Goal: Task Accomplishment & Management: Manage account settings

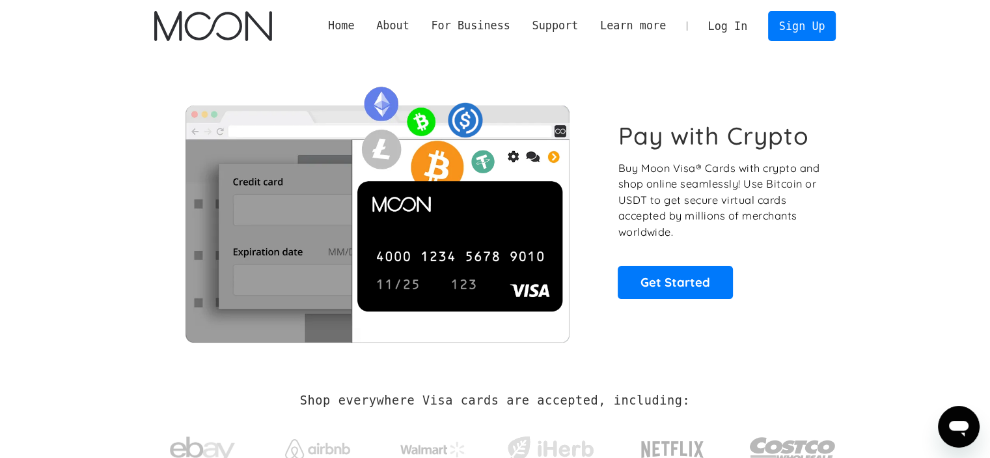
click at [721, 29] on link "Log In" at bounding box center [727, 26] width 61 height 29
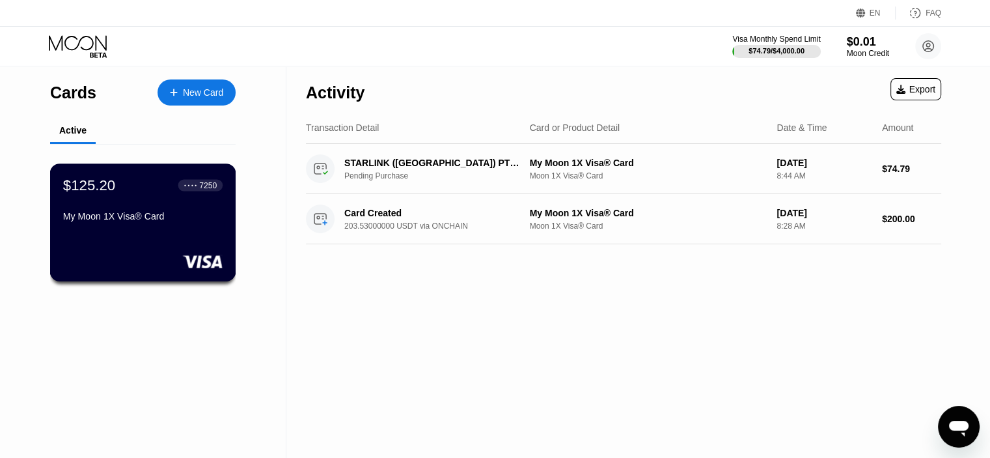
click at [152, 234] on div "$125.20 ● ● ● ● 7250 My Moon 1X Visa® Card" at bounding box center [143, 222] width 186 height 118
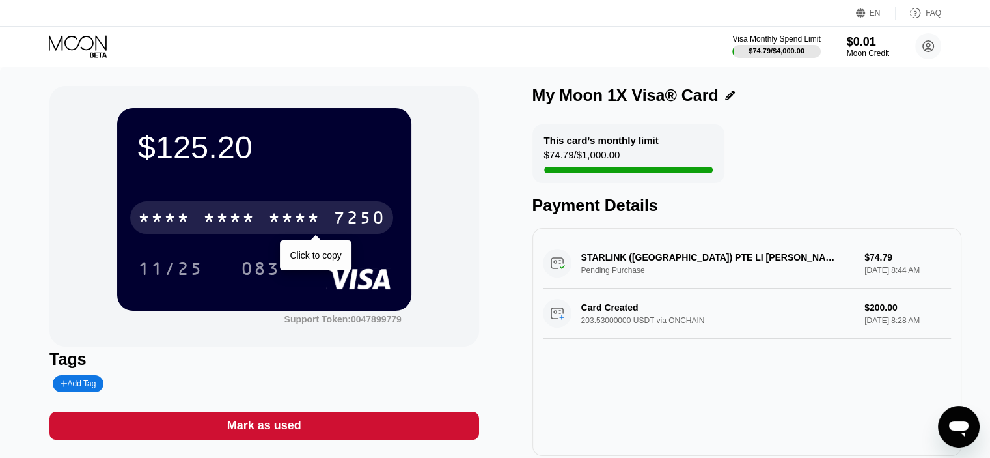
click at [290, 214] on div "* * * *" at bounding box center [294, 219] width 52 height 21
click at [275, 218] on div "2986" at bounding box center [294, 219] width 52 height 21
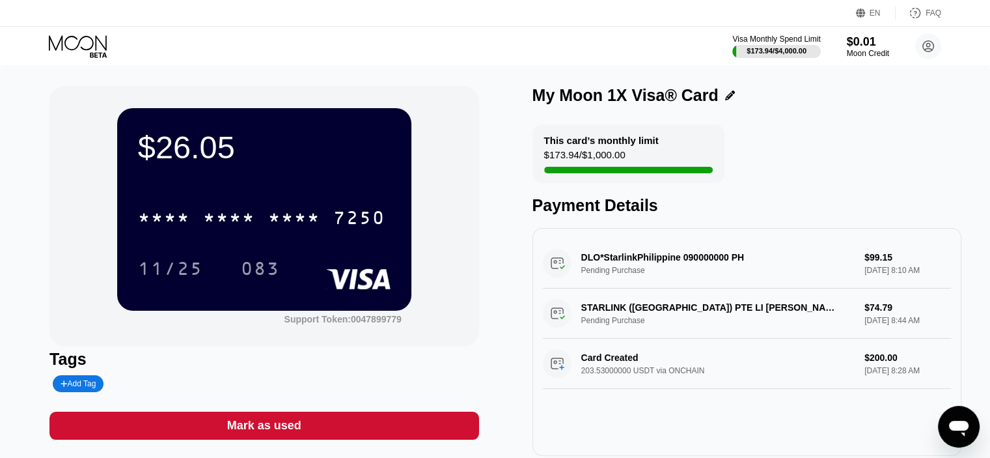
drag, startPoint x: 0, startPoint y: 0, endPoint x: 305, endPoint y: 223, distance: 377.9
click at [305, 223] on div "* * * *" at bounding box center [294, 219] width 52 height 21
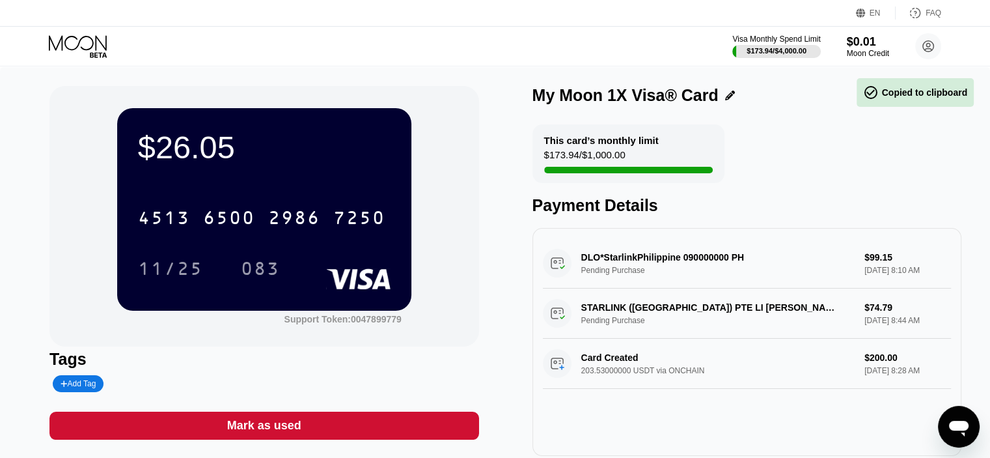
click at [439, 296] on div "$26.05 4513 6500 2986 7250 11/25 083 Support Token: 0047899779" at bounding box center [263, 216] width 429 height 260
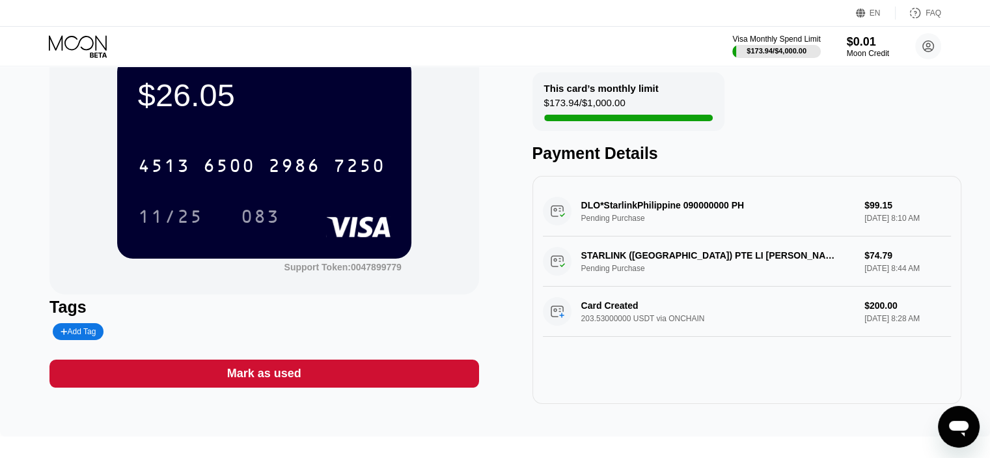
scroll to position [48, 0]
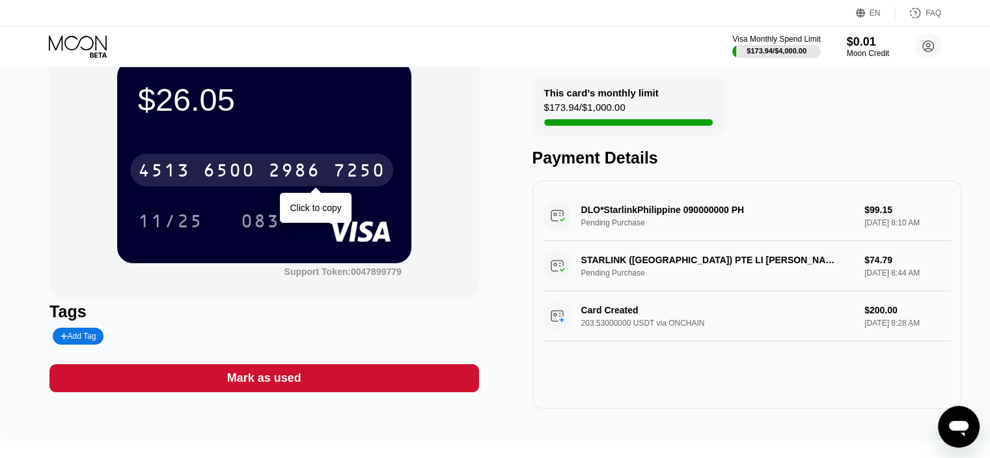
click at [215, 186] on div "4513 6500 2986 7250" at bounding box center [261, 170] width 263 height 33
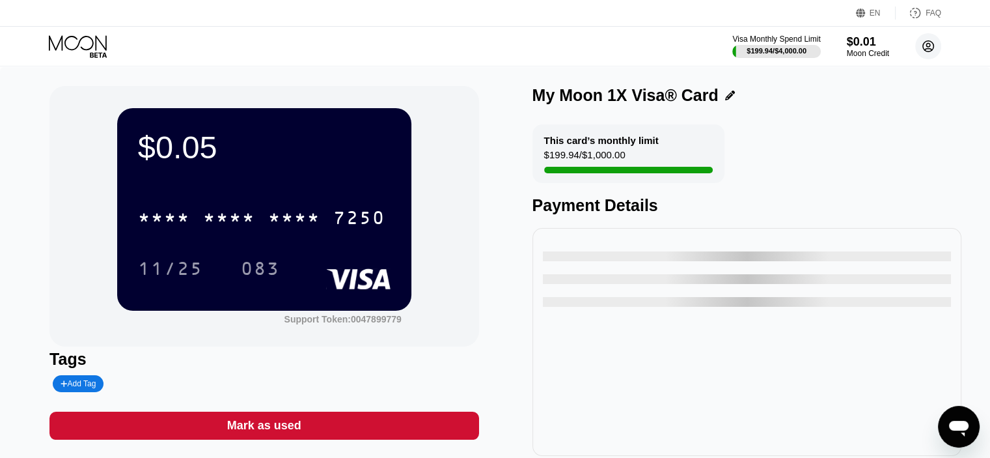
click at [926, 46] on circle at bounding box center [929, 46] width 26 height 26
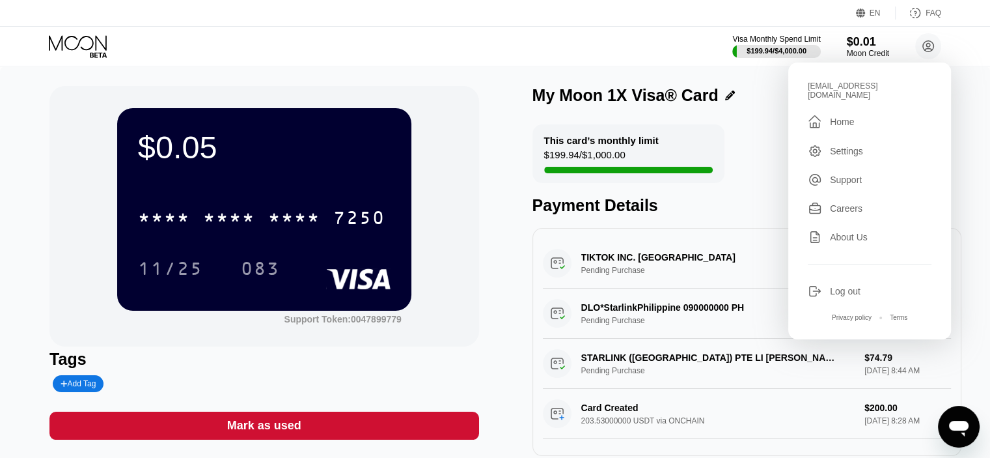
click at [845, 296] on div "Log out" at bounding box center [845, 291] width 31 height 10
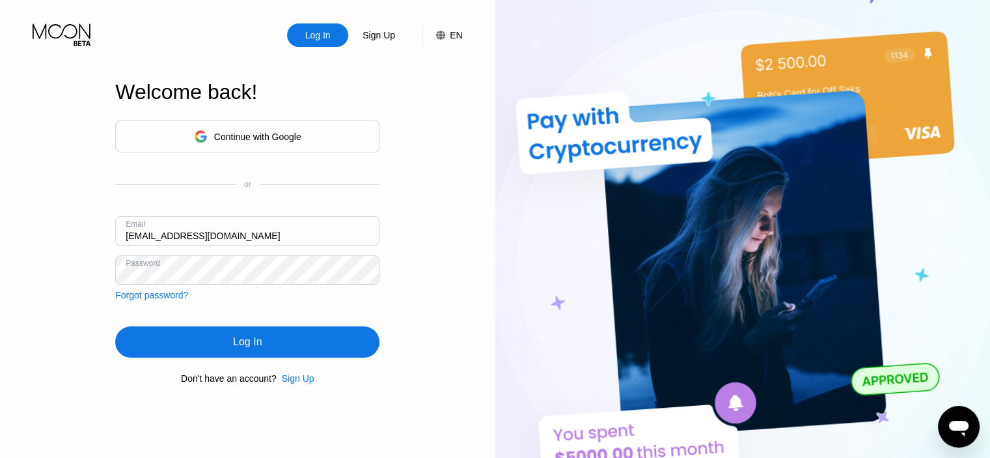
click at [221, 233] on input "noorullahhamdard96+1@gmail.com" at bounding box center [247, 230] width 264 height 29
type input "[EMAIL_ADDRESS][DOMAIN_NAME]"
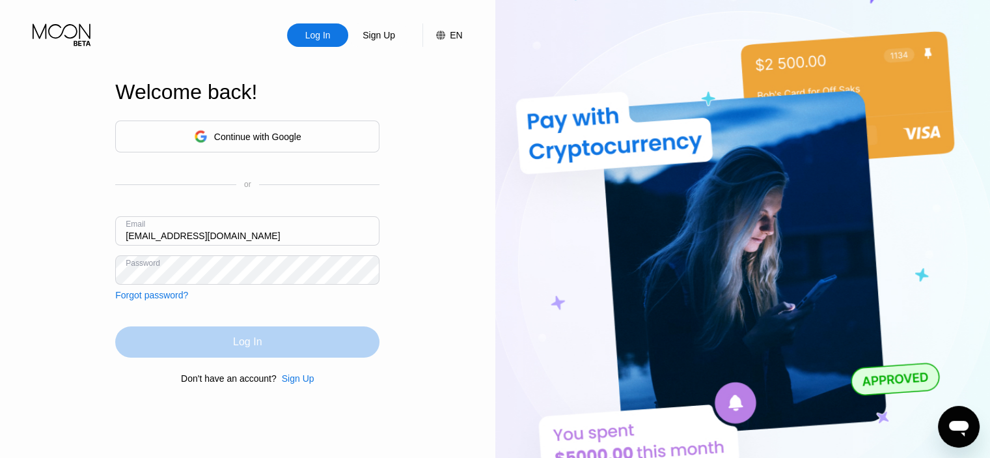
click at [317, 344] on div "Log In" at bounding box center [247, 341] width 264 height 31
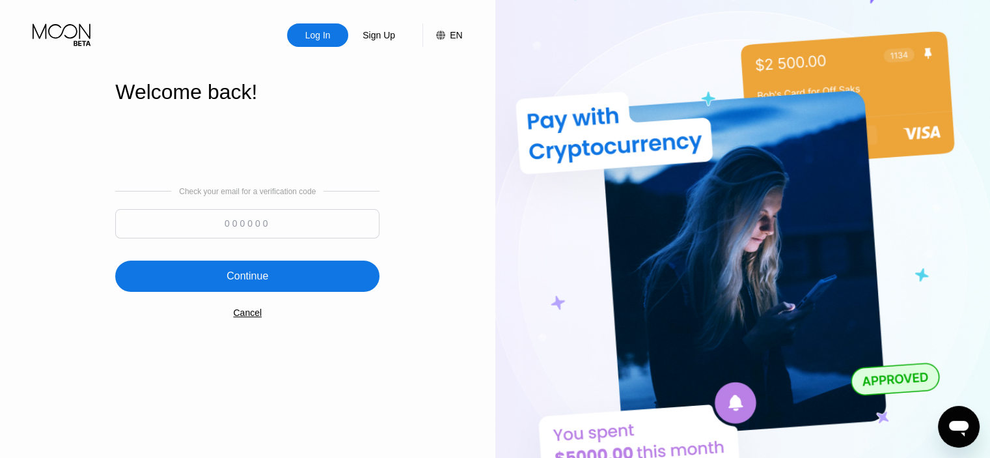
click at [222, 220] on input at bounding box center [247, 223] width 264 height 29
type input "374153"
click at [247, 279] on div "Continue" at bounding box center [248, 276] width 42 height 13
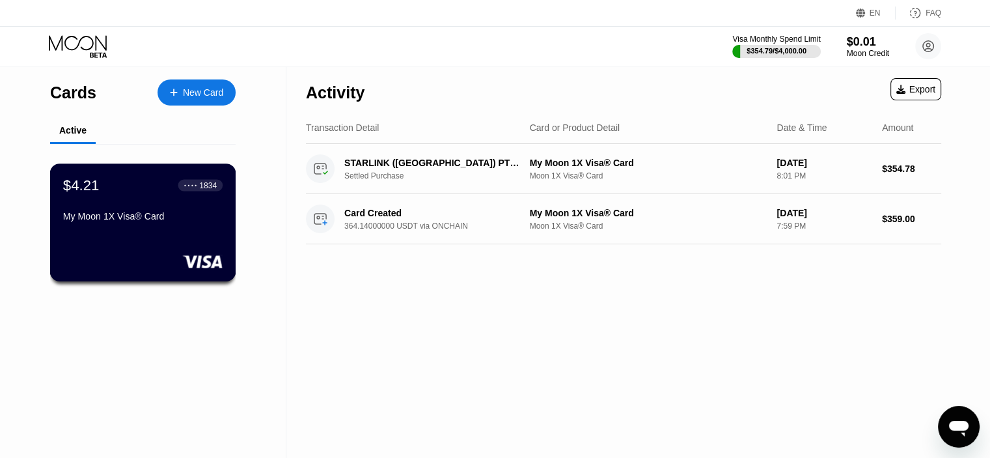
click at [148, 221] on div "My Moon 1X Visa® Card" at bounding box center [143, 216] width 160 height 10
click at [147, 214] on div "My Moon 1X Visa® Card" at bounding box center [143, 216] width 160 height 10
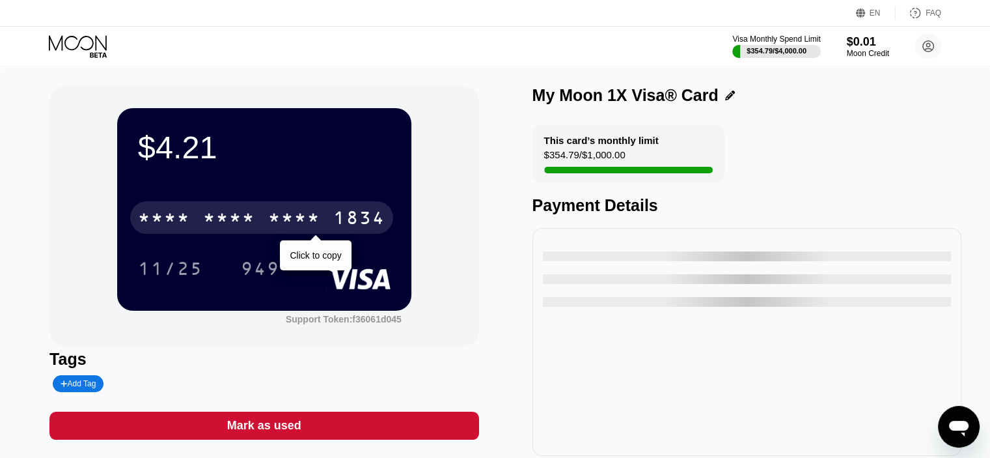
click at [254, 210] on div "* * * * * * * * * * * * 1834" at bounding box center [261, 217] width 263 height 33
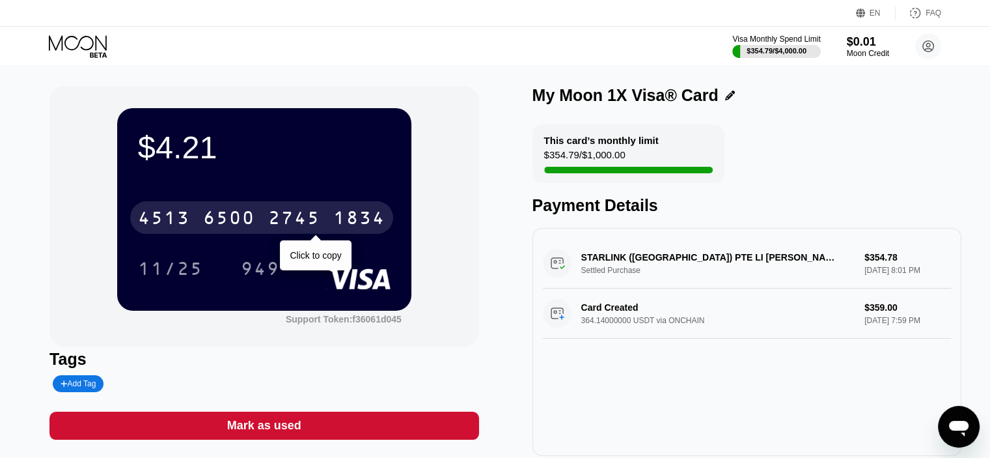
click at [220, 216] on div "6500" at bounding box center [229, 219] width 52 height 21
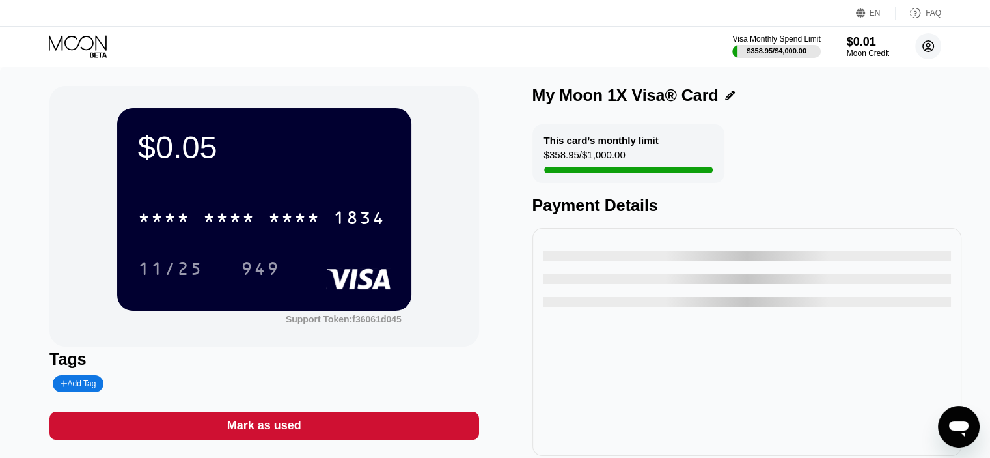
click at [927, 48] on icon at bounding box center [928, 46] width 7 height 7
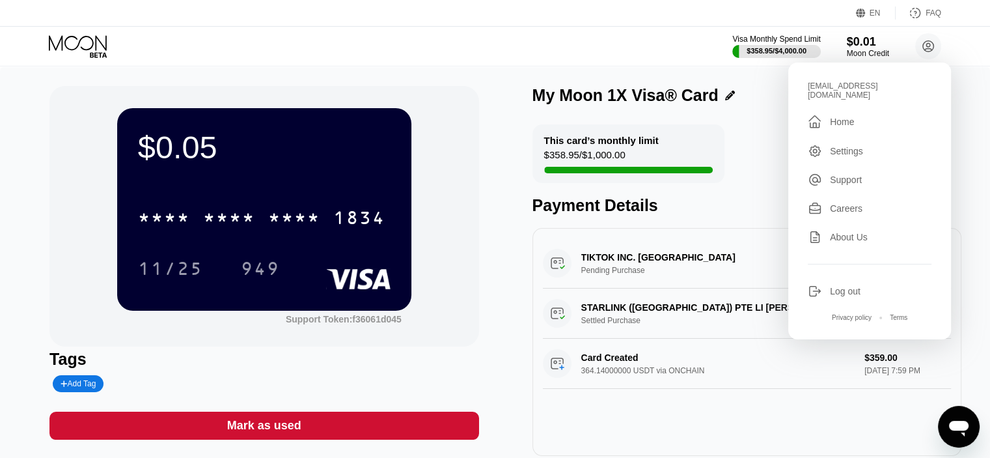
click at [821, 285] on div "noorullahhamdard96+5@gmail.com  Home Settings Support Careers About Us Log out…" at bounding box center [870, 201] width 163 height 277
drag, startPoint x: 821, startPoint y: 285, endPoint x: 828, endPoint y: 294, distance: 12.5
click at [828, 294] on div "Log out" at bounding box center [870, 291] width 124 height 14
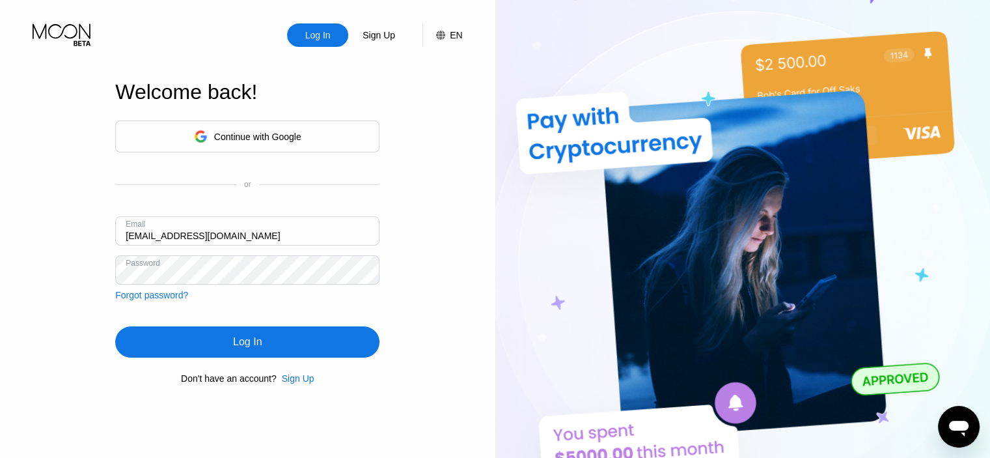
click at [221, 233] on input "[EMAIL_ADDRESS][DOMAIN_NAME]" at bounding box center [247, 230] width 264 height 29
type input "[EMAIL_ADDRESS][DOMAIN_NAME]"
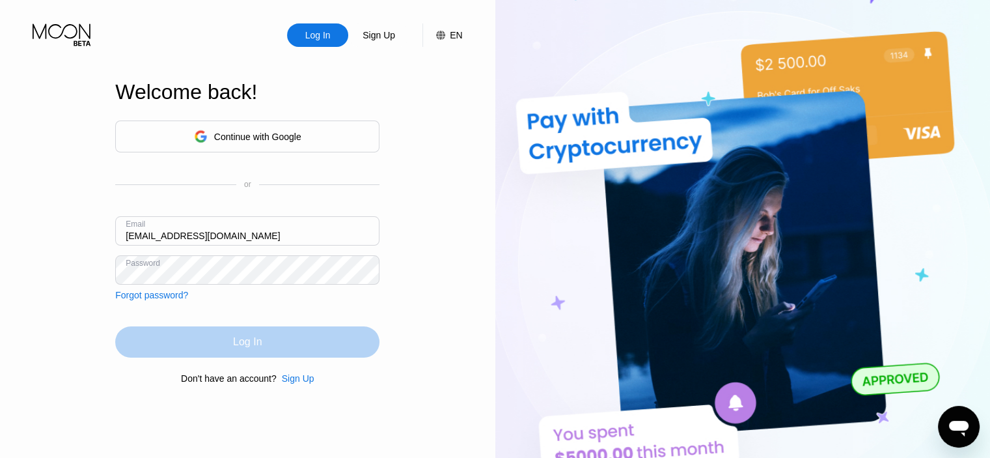
click at [296, 356] on div "Log In" at bounding box center [247, 341] width 264 height 31
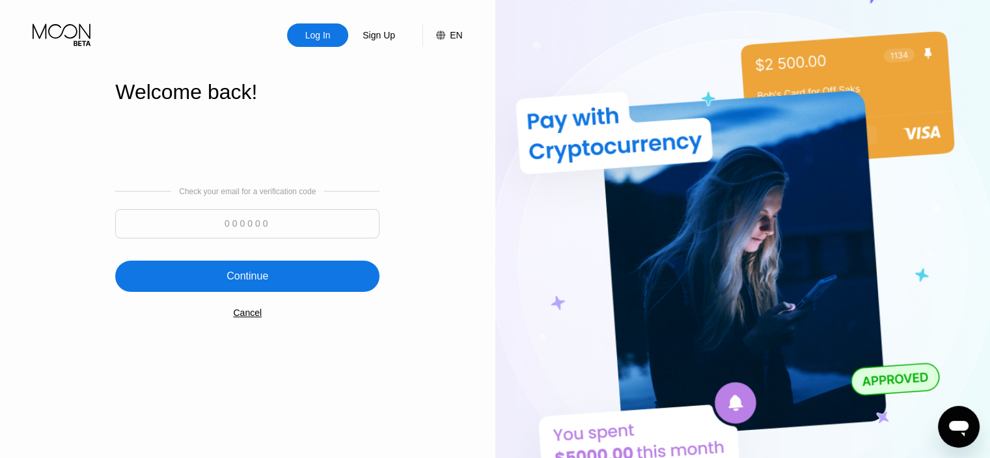
click at [248, 224] on input at bounding box center [247, 223] width 264 height 29
type input "462772"
click at [231, 268] on div "Continue" at bounding box center [247, 275] width 264 height 31
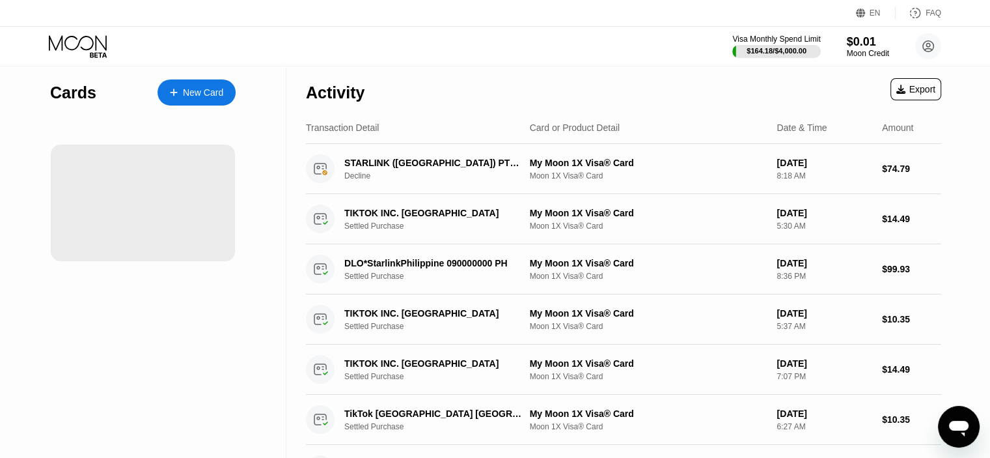
click at [170, 200] on div at bounding box center [143, 203] width 184 height 117
click at [378, 163] on div "STARLINK ([GEOGRAPHIC_DATA]) PTE LI [PERSON_NAME]" at bounding box center [433, 163] width 178 height 10
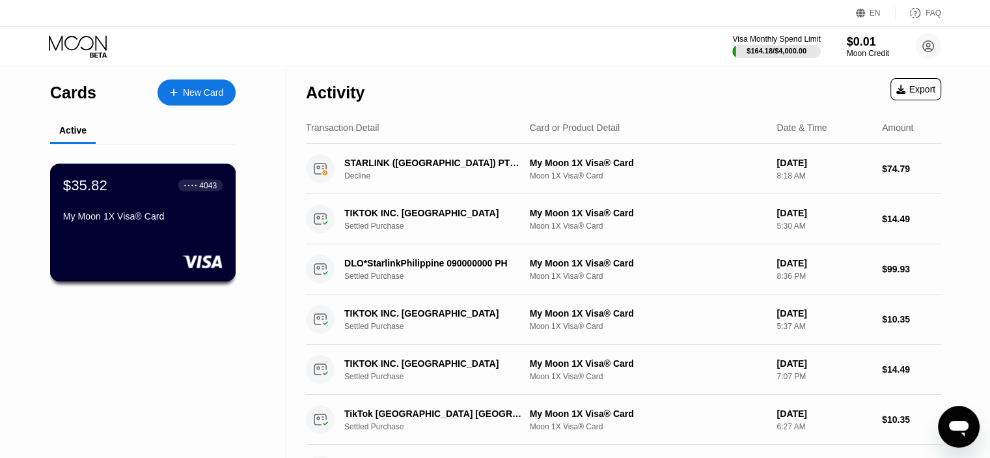
click at [102, 221] on div "My Moon 1X Visa® Card" at bounding box center [143, 216] width 160 height 10
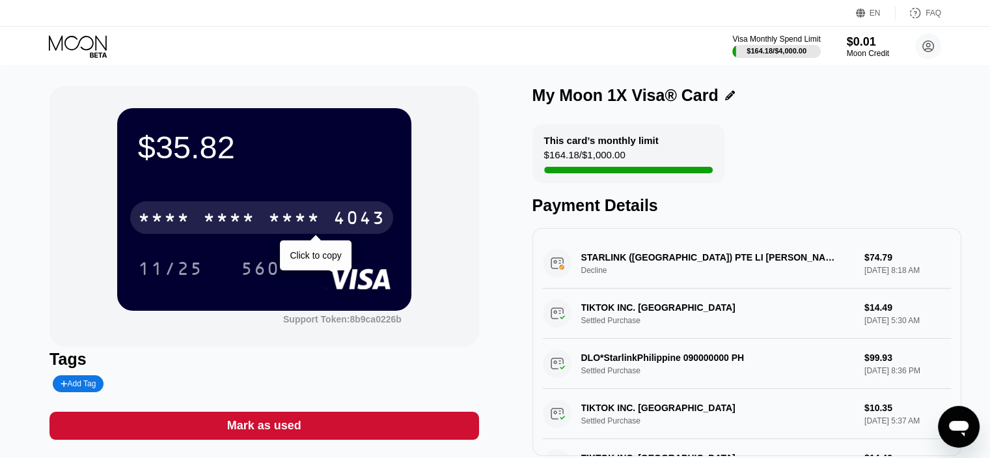
click at [255, 224] on div "* * * *" at bounding box center [229, 219] width 52 height 21
